Goal: Information Seeking & Learning: Learn about a topic

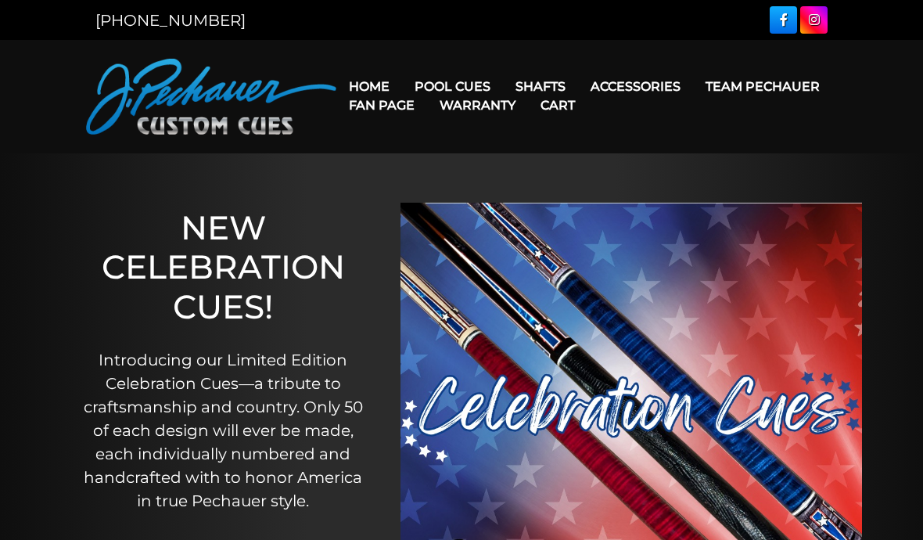
click at [476, 275] on link "Retired Cues" at bounding box center [500, 264] width 192 height 22
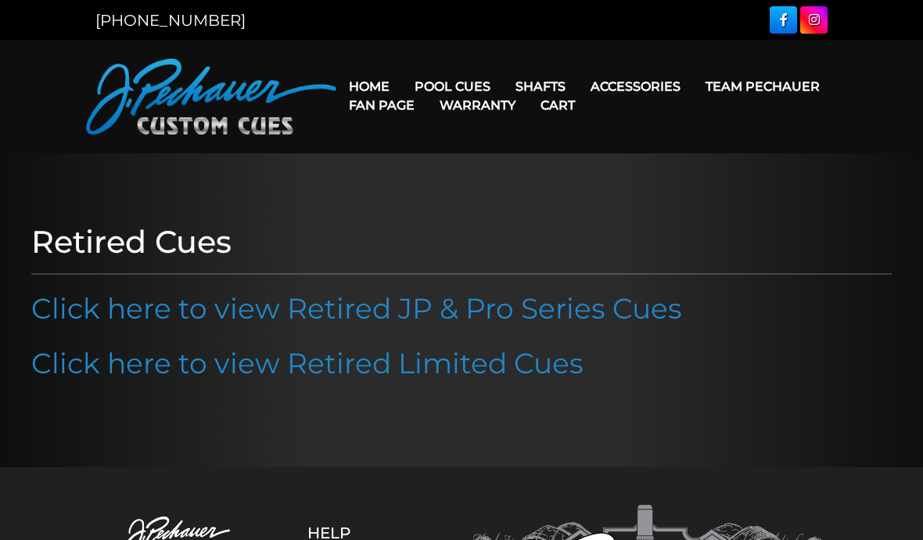
click at [547, 309] on link "Click here to view Retired JP & Pro Series Cues" at bounding box center [356, 308] width 651 height 34
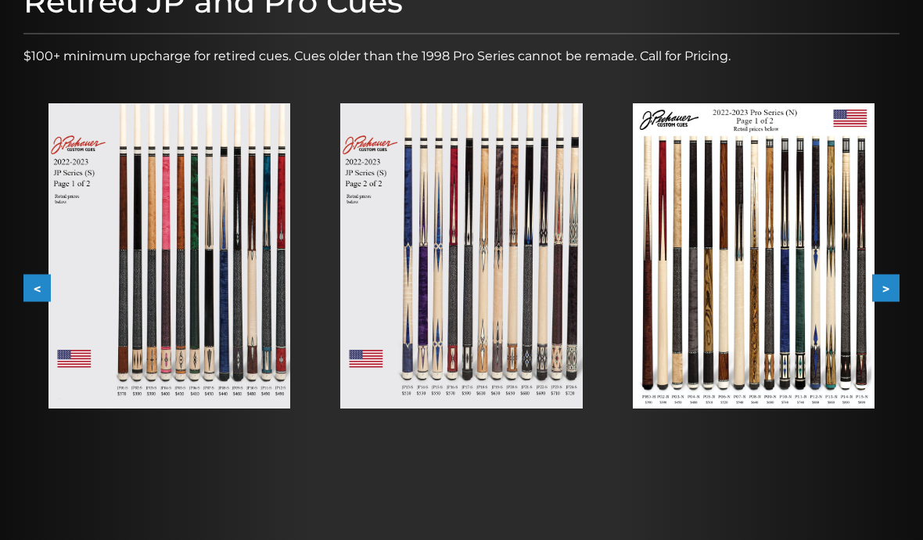
scroll to position [271, 0]
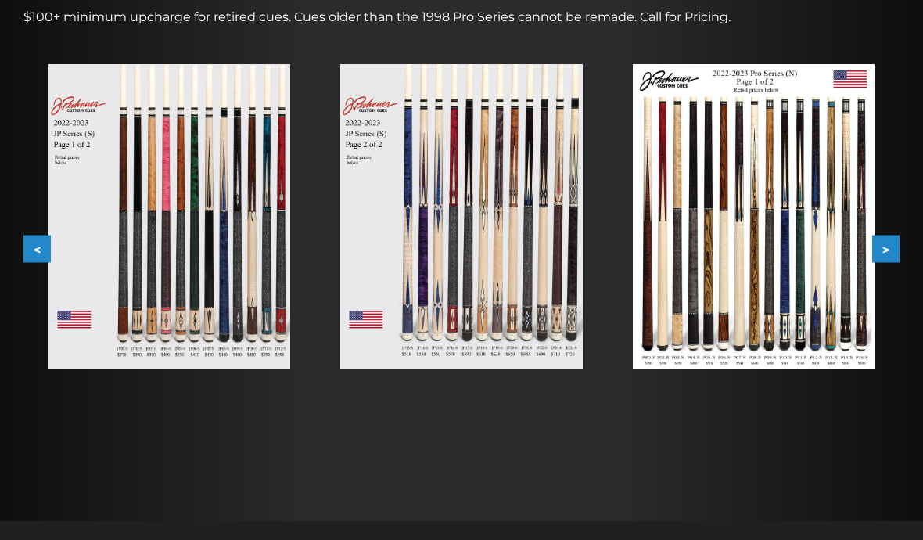
click at [762, 267] on img at bounding box center [754, 216] width 242 height 305
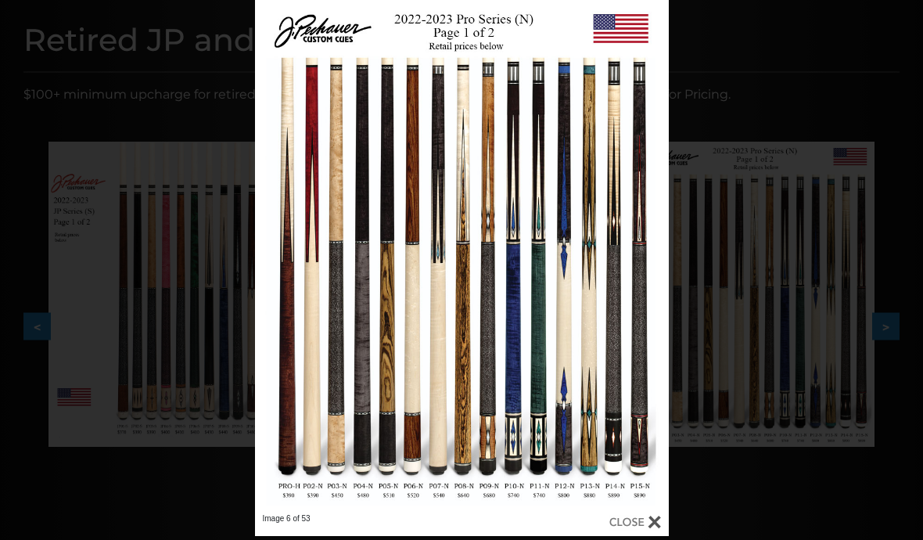
scroll to position [193, 0]
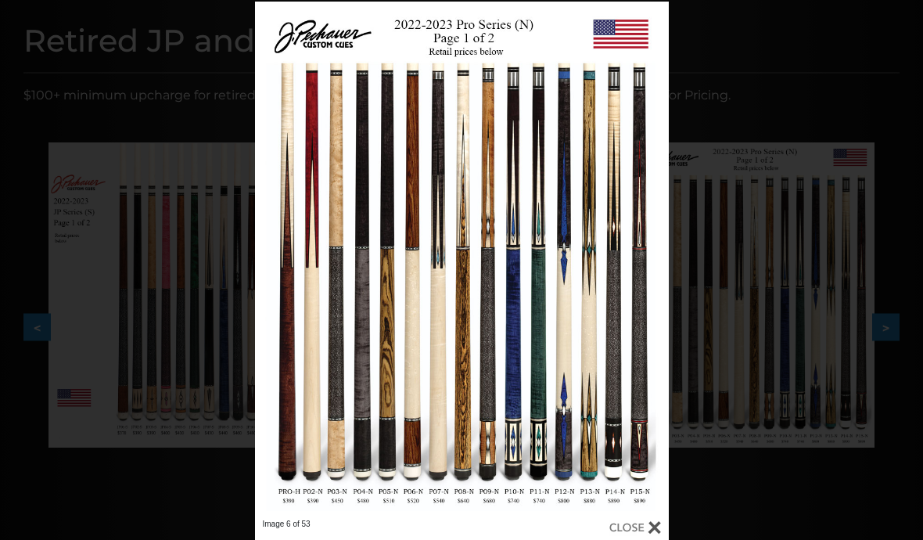
click at [651, 522] on div at bounding box center [635, 527] width 52 height 17
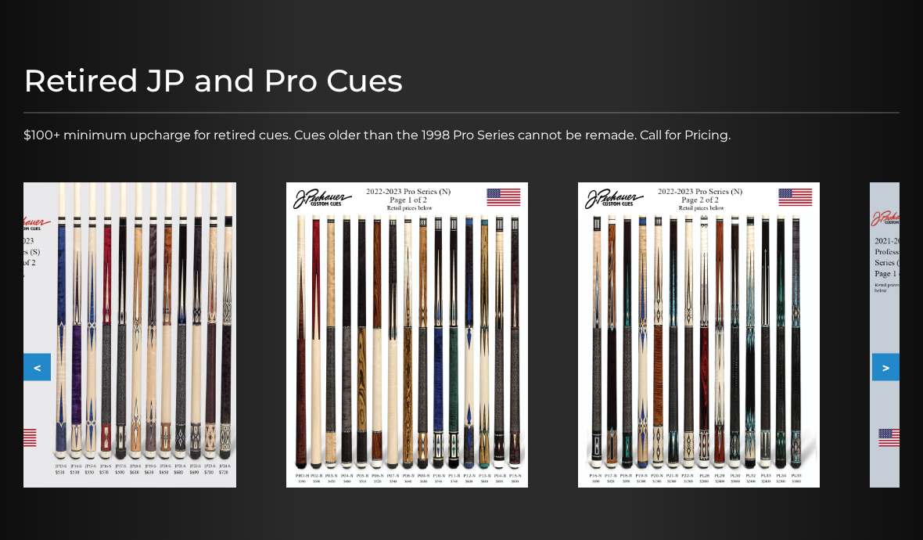
scroll to position [149, 0]
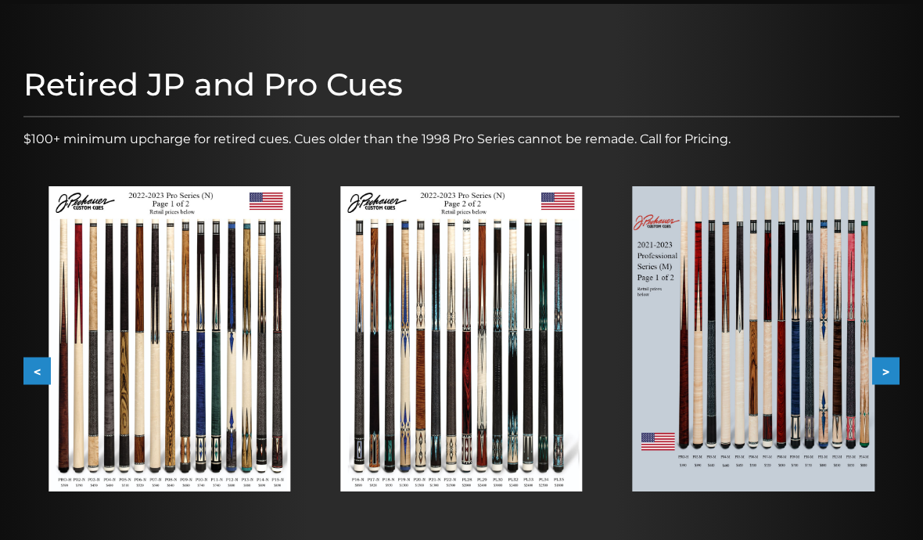
click at [457, 372] on img at bounding box center [461, 338] width 242 height 305
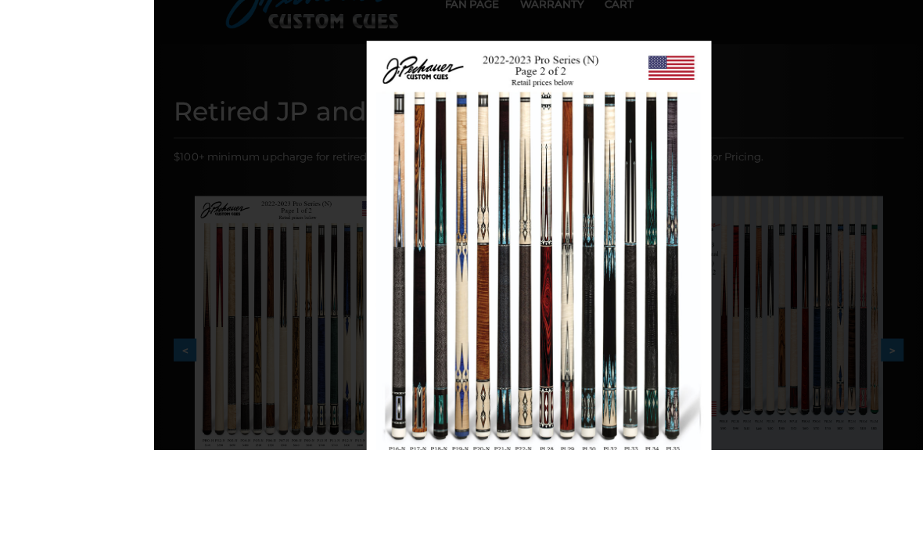
scroll to position [218, 0]
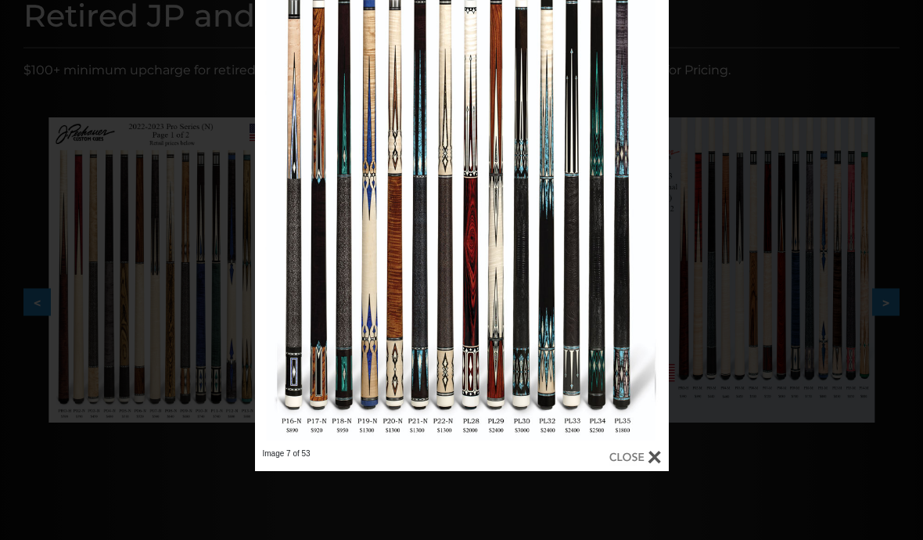
click at [275, 193] on link at bounding box center [348, 189] width 186 height 517
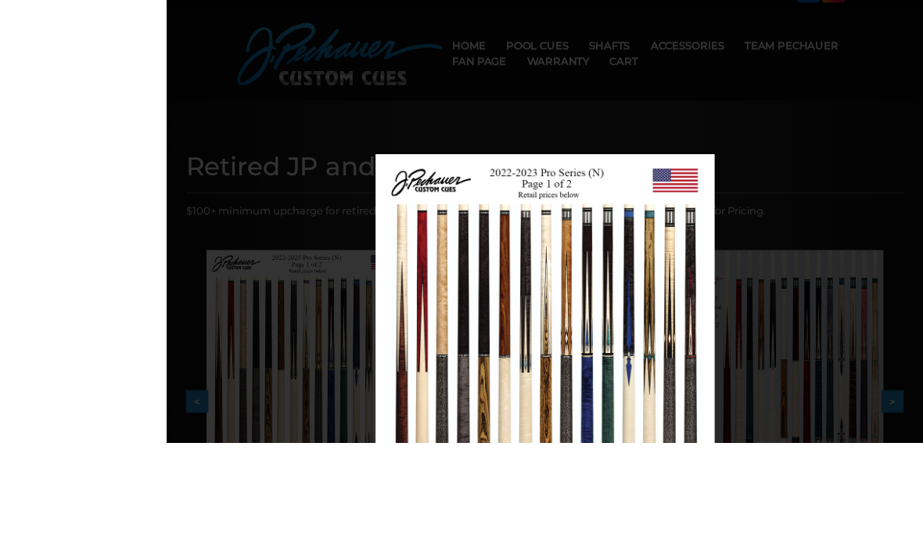
scroll to position [194, 0]
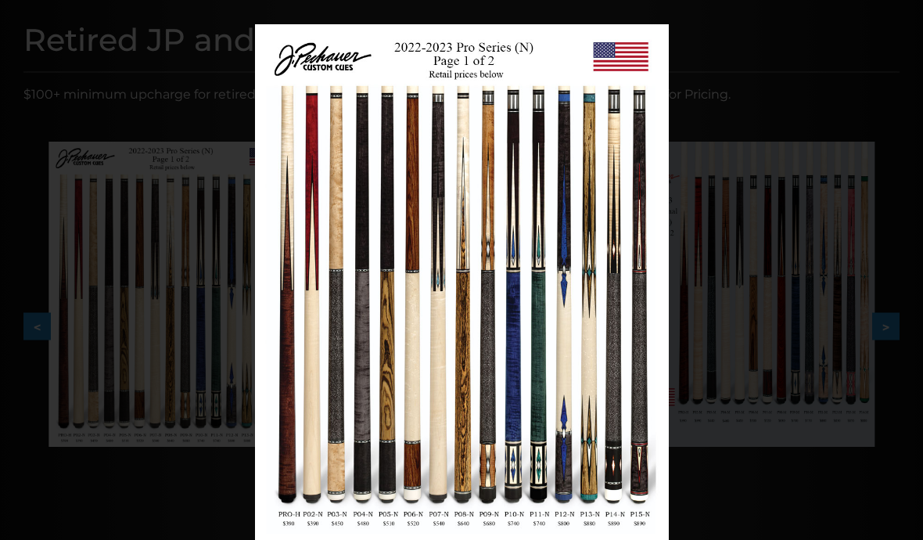
click at [644, 539] on div at bounding box center [635, 549] width 52 height 17
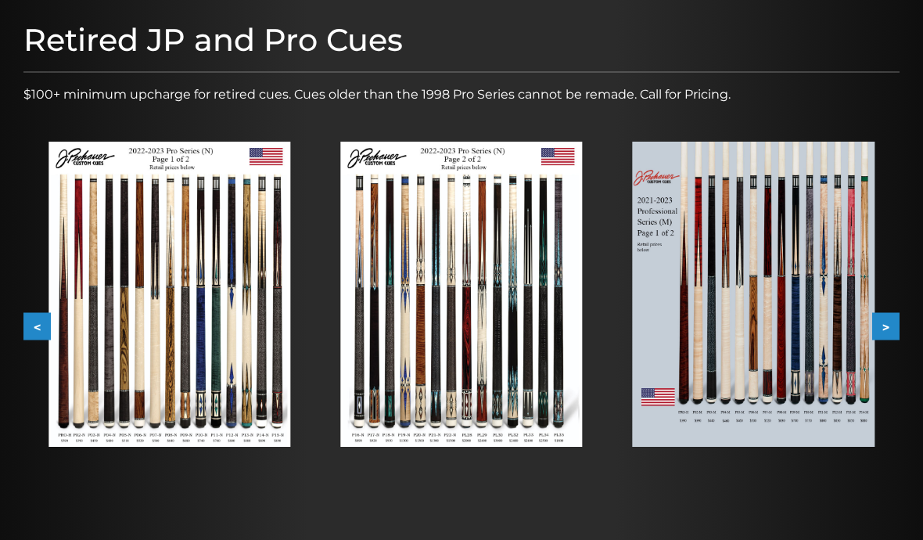
click at [407, 379] on img at bounding box center [461, 294] width 242 height 305
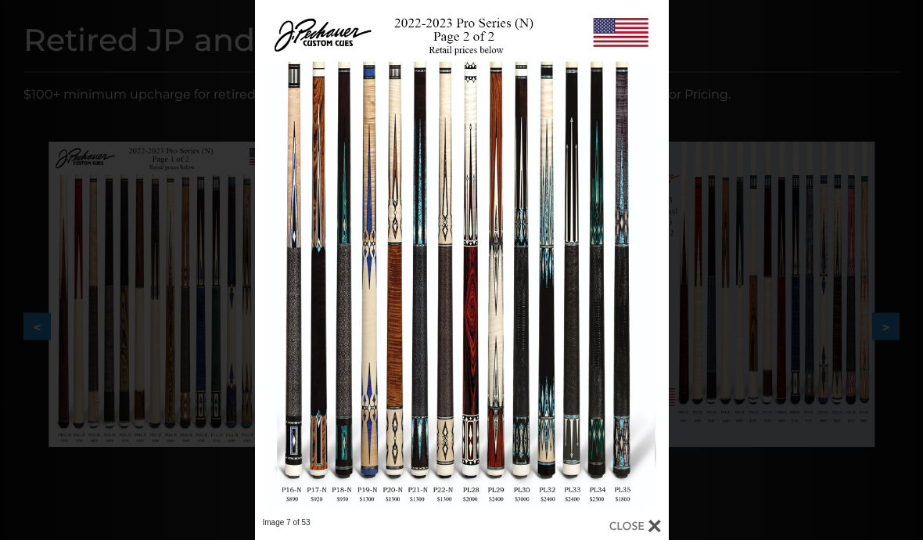
click at [651, 522] on div at bounding box center [635, 525] width 52 height 17
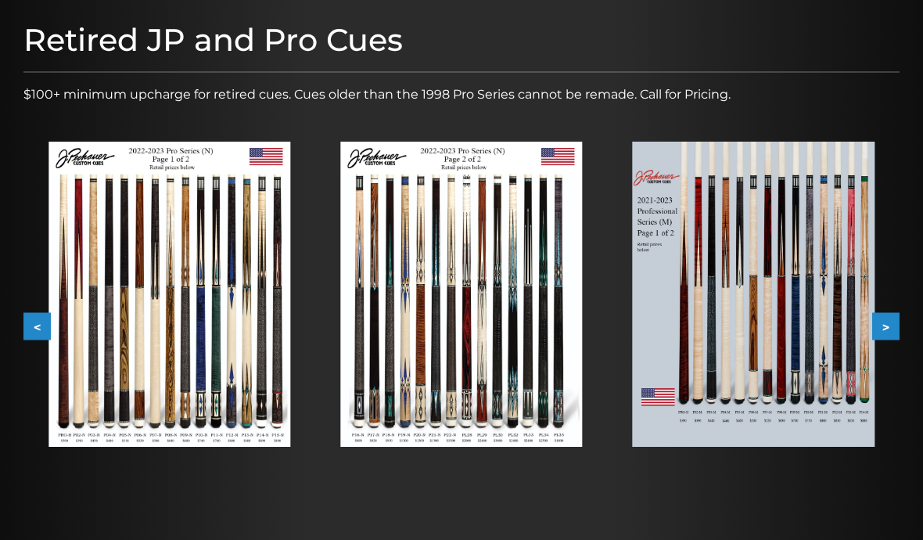
click at [31, 315] on button "<" at bounding box center [36, 326] width 27 height 27
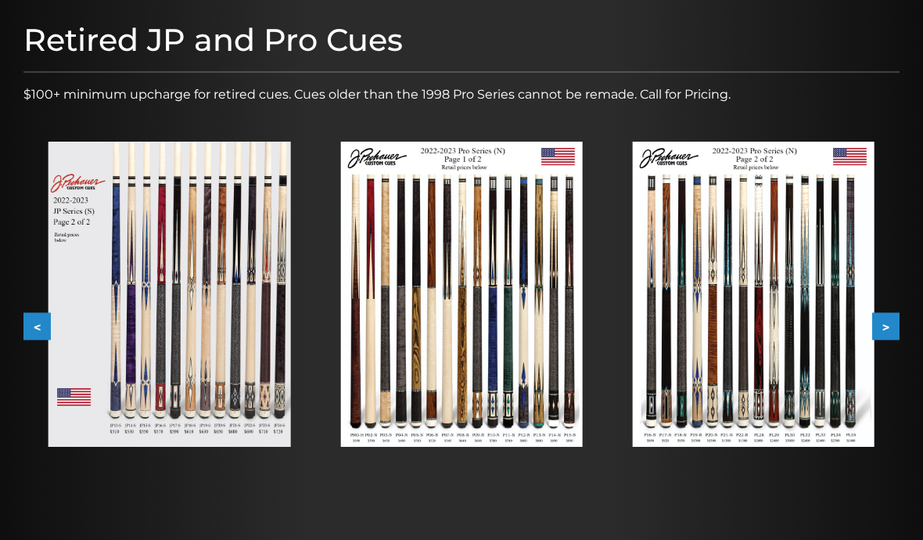
click at [485, 376] on img at bounding box center [461, 294] width 242 height 305
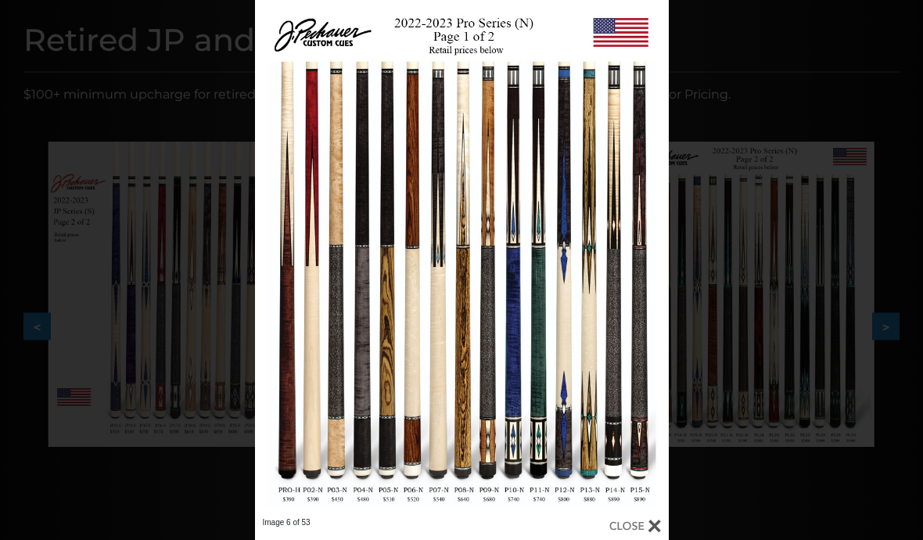
click at [655, 522] on div at bounding box center [635, 525] width 52 height 17
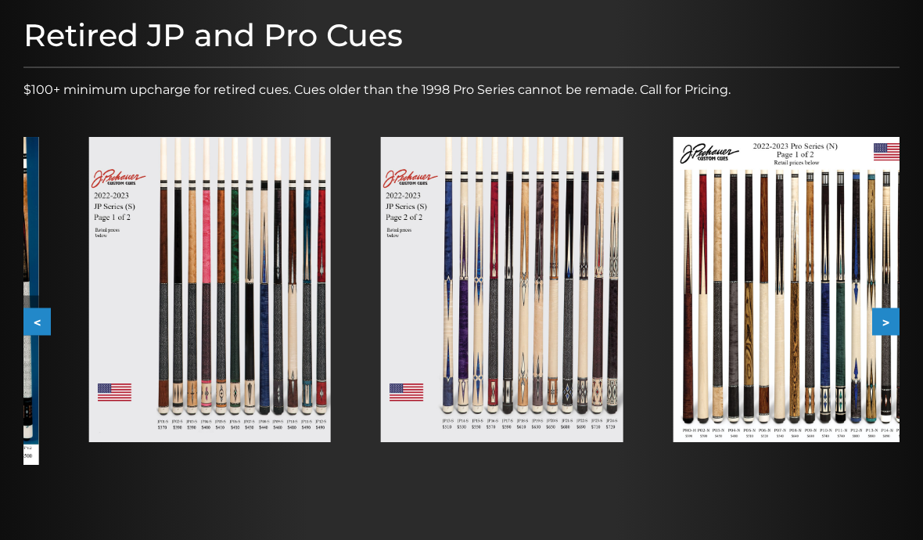
scroll to position [199, 0]
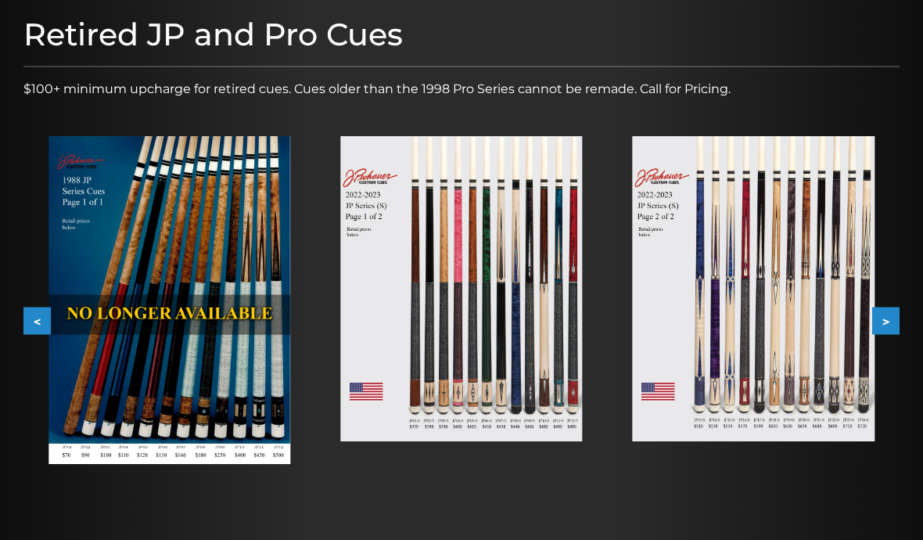
click at [800, 351] on img at bounding box center [754, 288] width 242 height 305
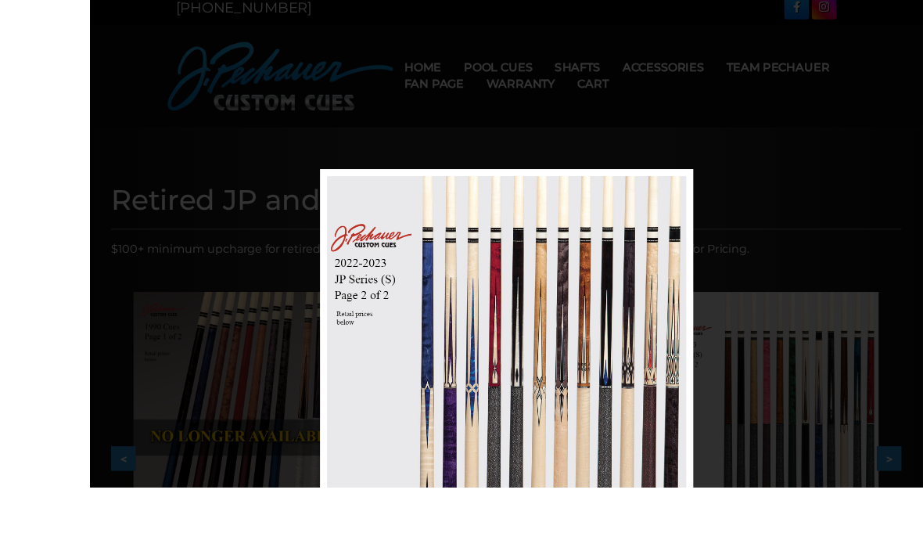
scroll to position [224, 0]
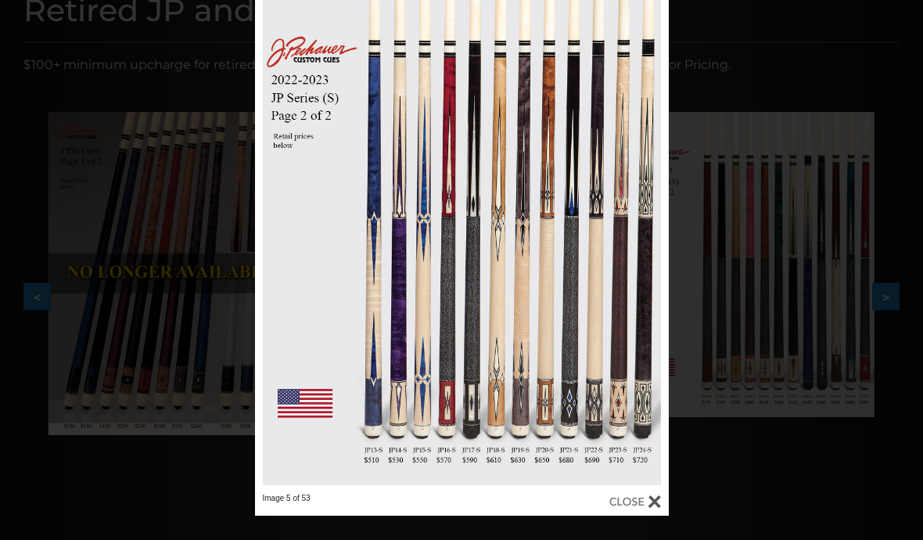
click at [646, 497] on div at bounding box center [635, 501] width 52 height 17
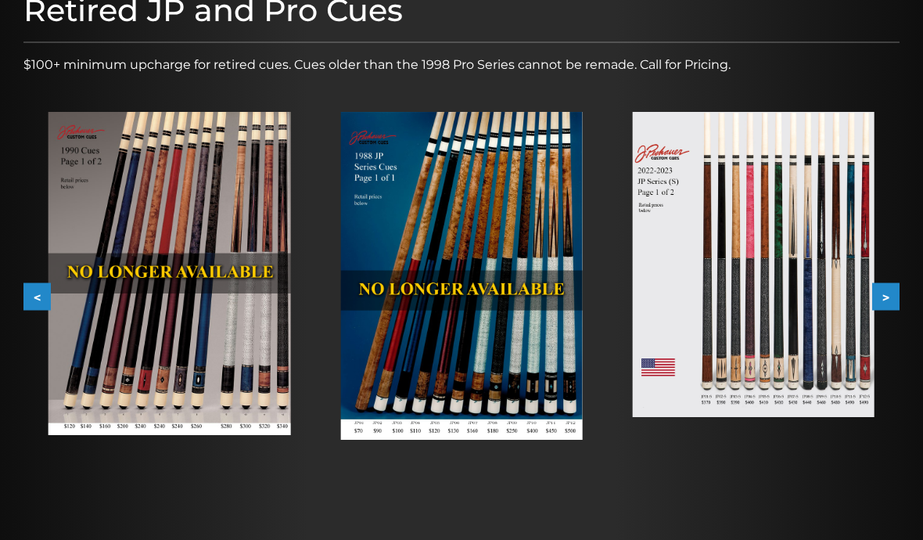
click at [781, 299] on img at bounding box center [754, 264] width 242 height 305
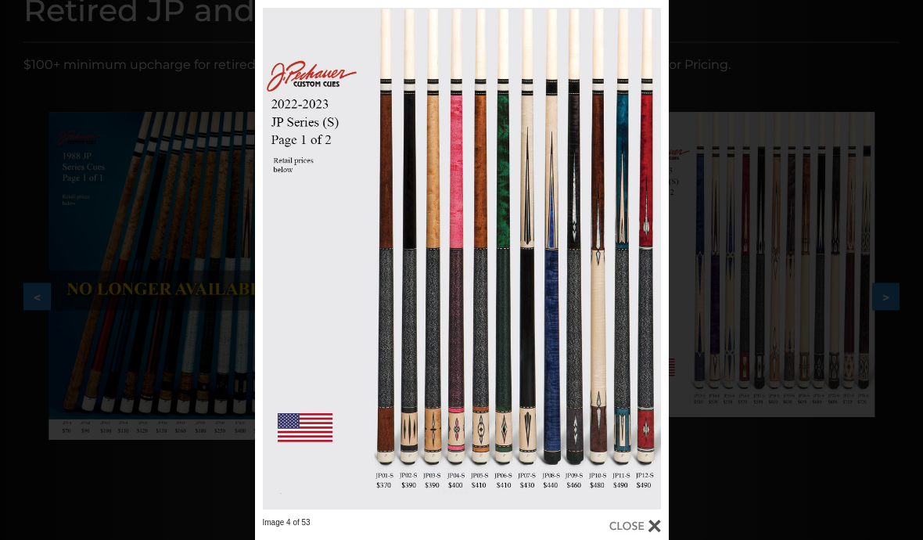
scroll to position [264, 0]
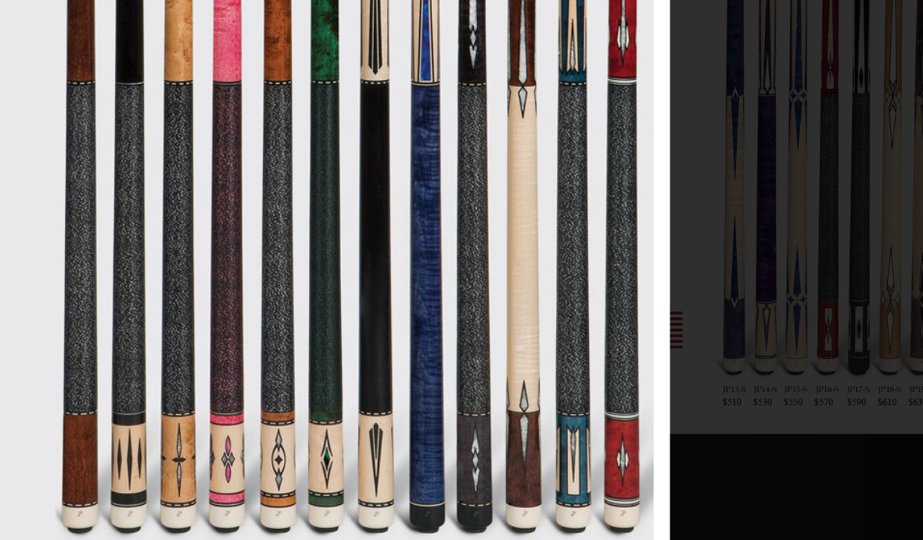
click at [482, 49] on link at bounding box center [575, 217] width 186 height 517
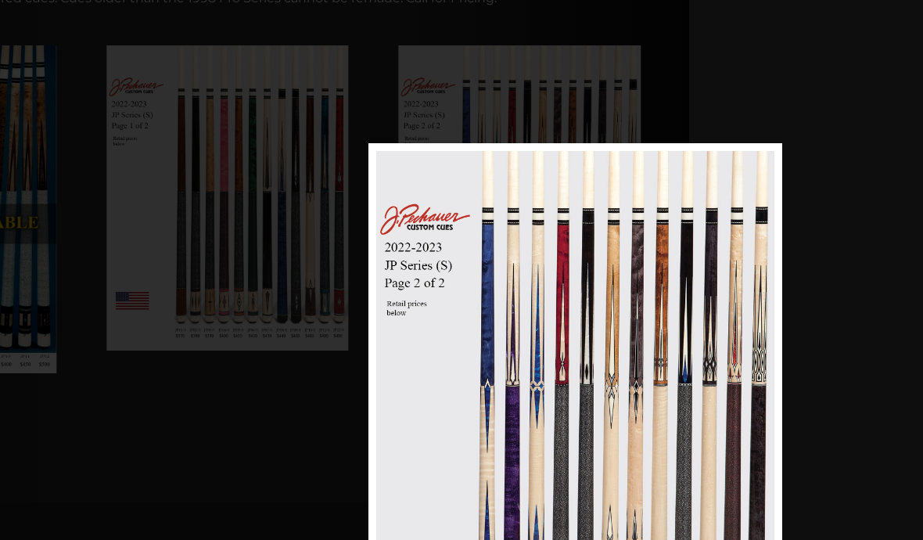
scroll to position [290, 256]
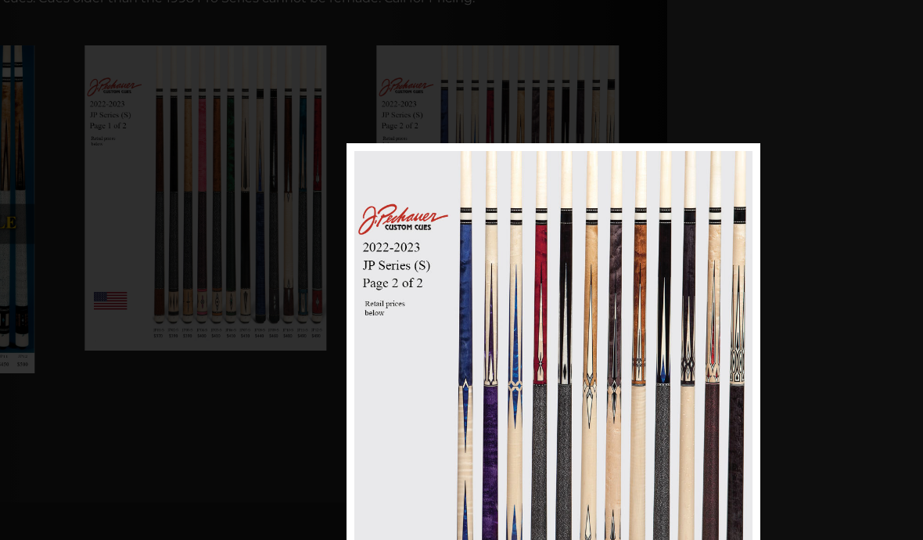
click at [746, 394] on link at bounding box center [666, 401] width 186 height 517
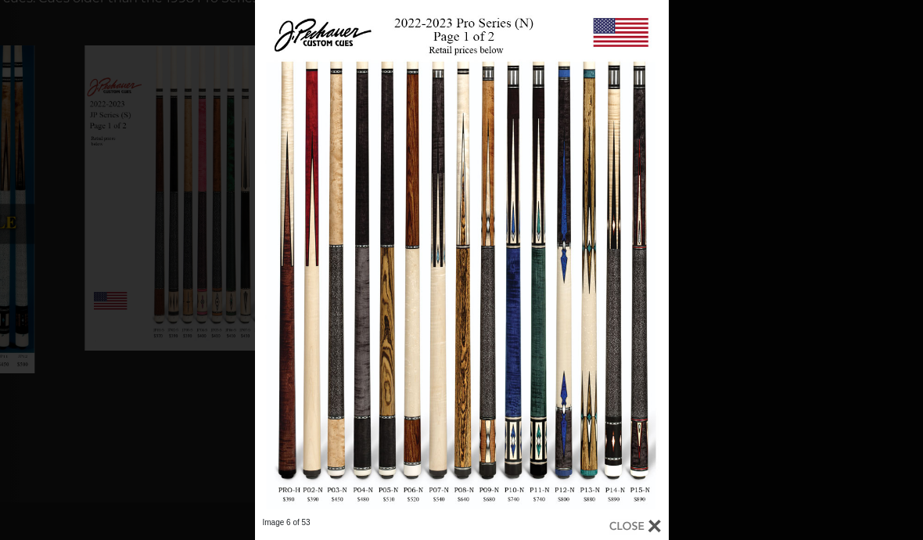
click at [650, 257] on link at bounding box center [575, 258] width 186 height 517
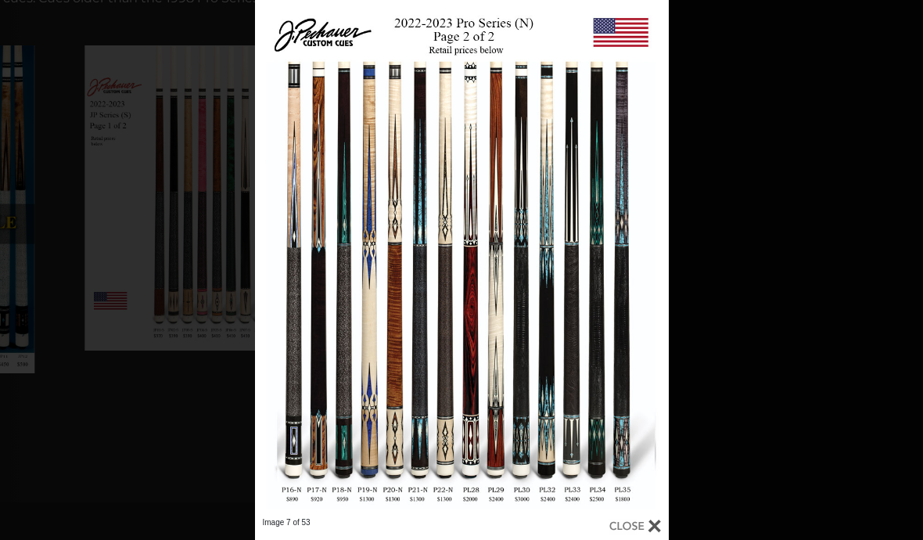
click at [651, 521] on div at bounding box center [635, 525] width 52 height 17
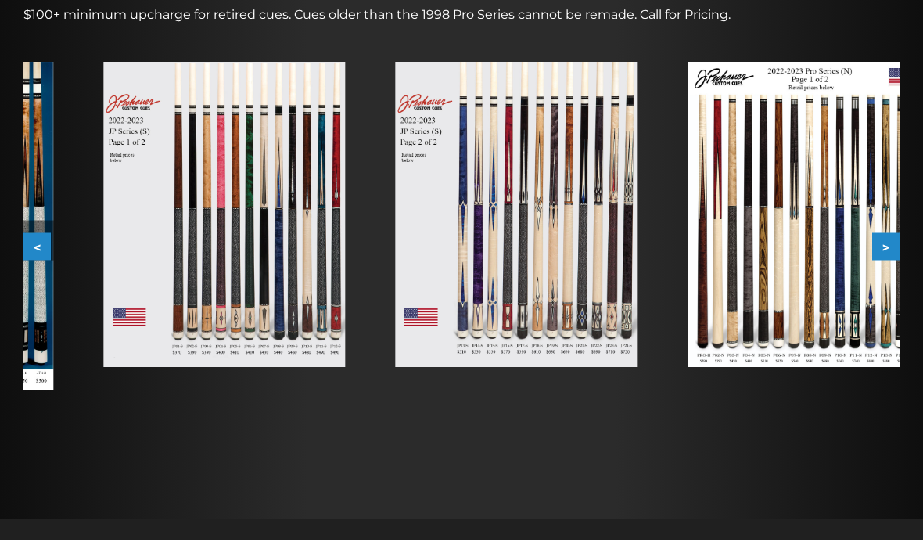
scroll to position [267, 0]
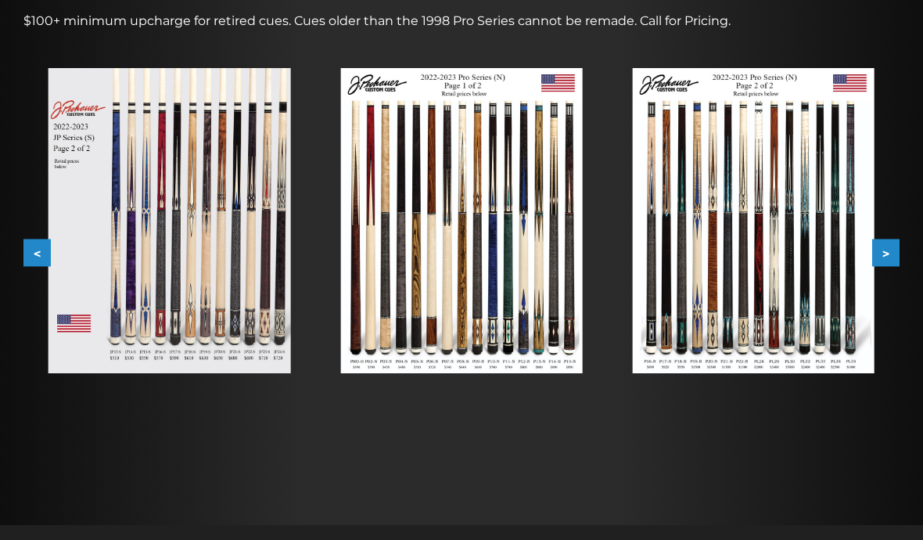
click at [553, 315] on img at bounding box center [461, 220] width 242 height 305
